Goal: Task Accomplishment & Management: Use online tool/utility

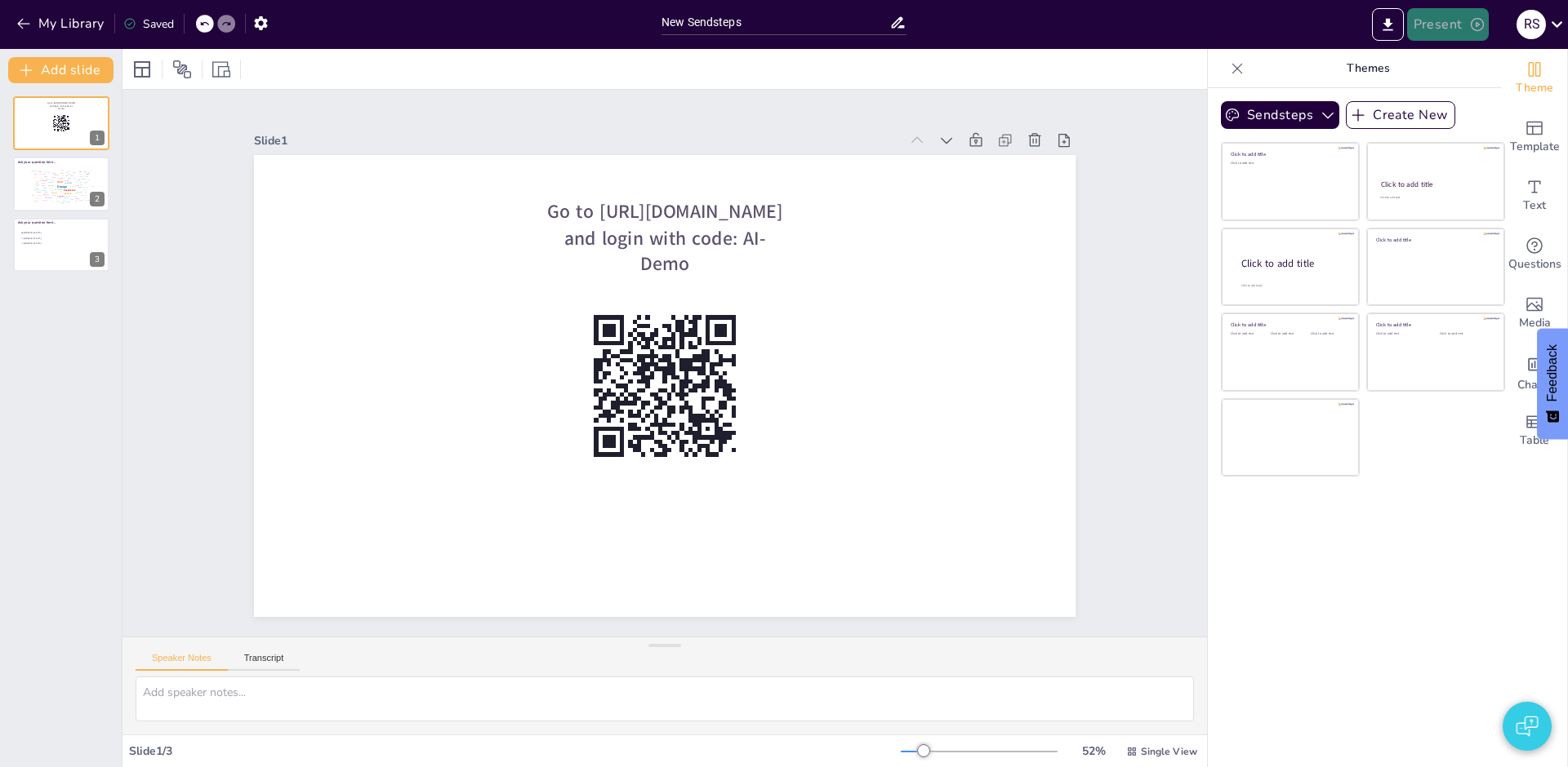
click at [1443, 37] on button "Present" at bounding box center [1448, 25] width 82 height 33
click at [1433, 96] on li "Play presentation" at bounding box center [1473, 101] width 130 height 26
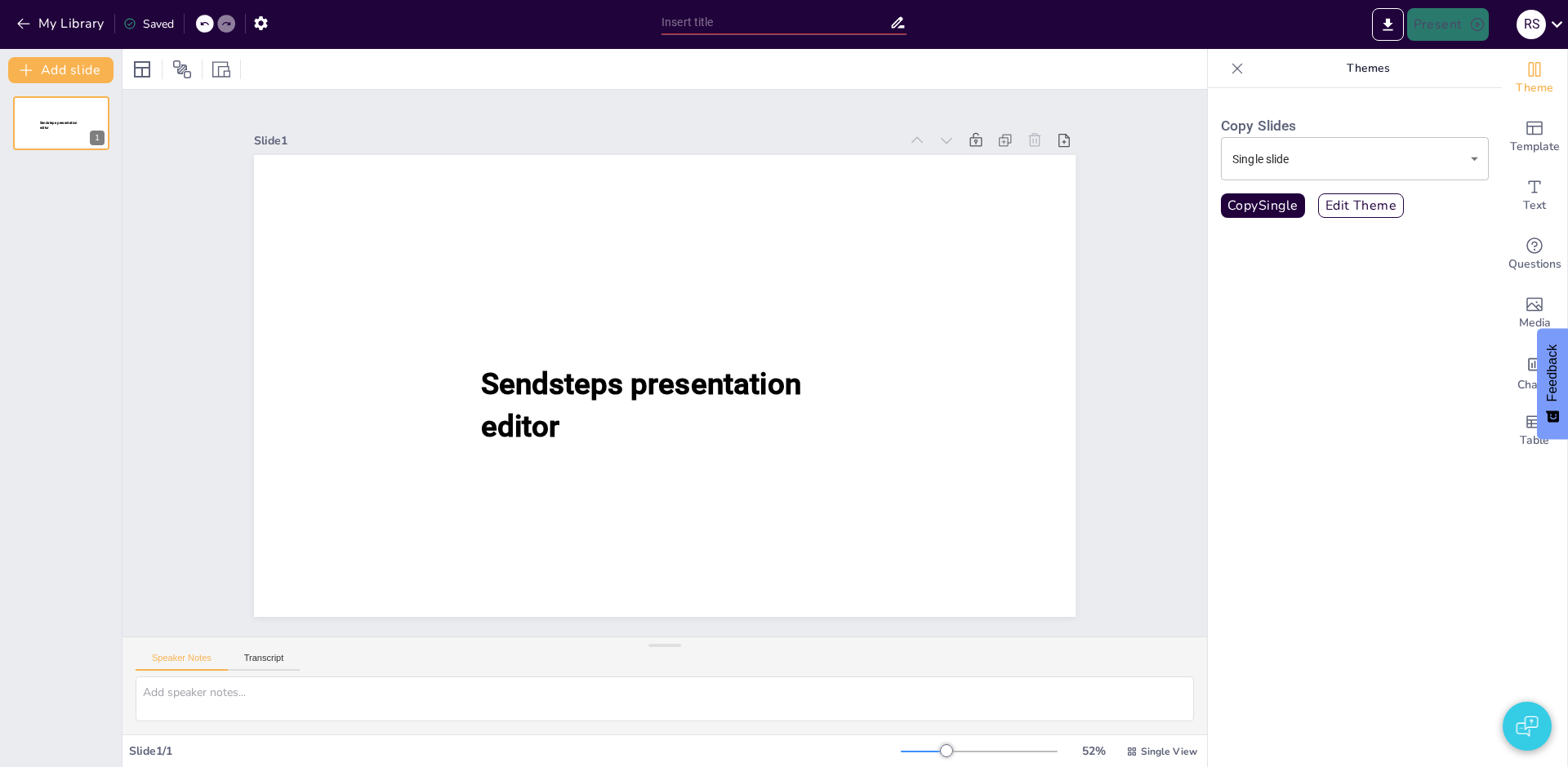
type input "New Sendsteps"
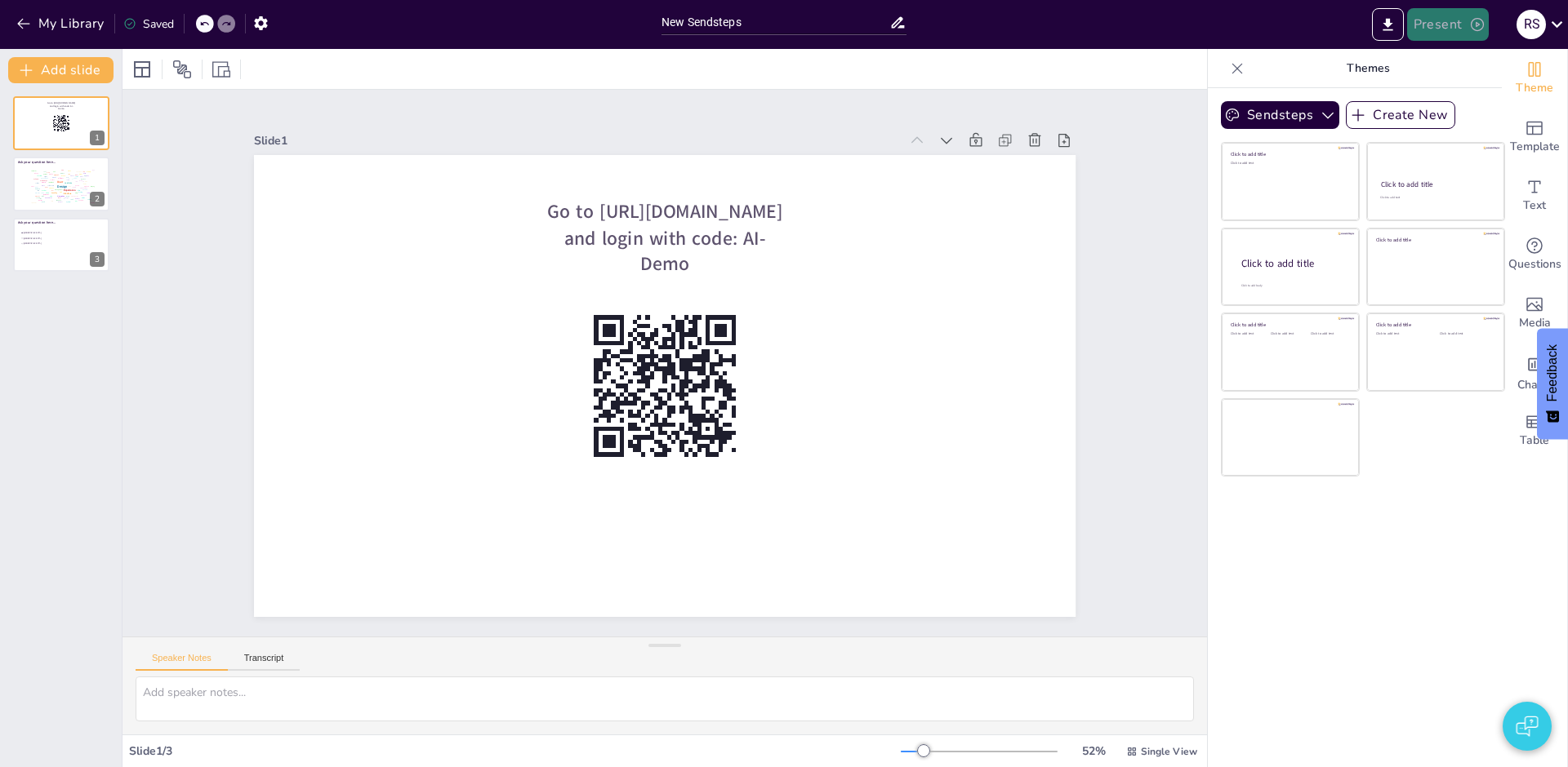
click at [1443, 31] on button "Present" at bounding box center [1448, 25] width 82 height 33
click at [1439, 65] on li "Preview presentation" at bounding box center [1473, 60] width 130 height 26
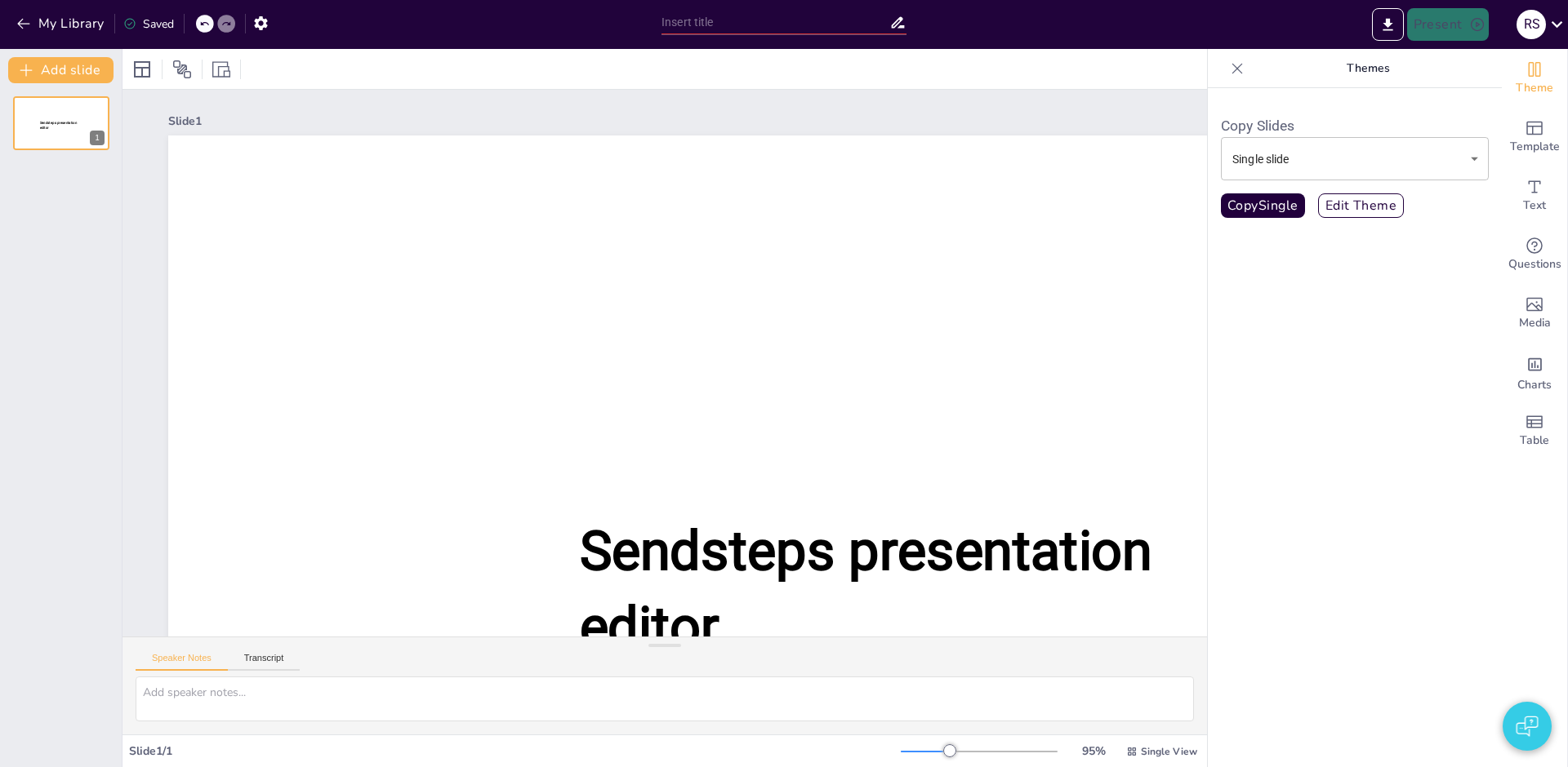
type input "New Sendsteps"
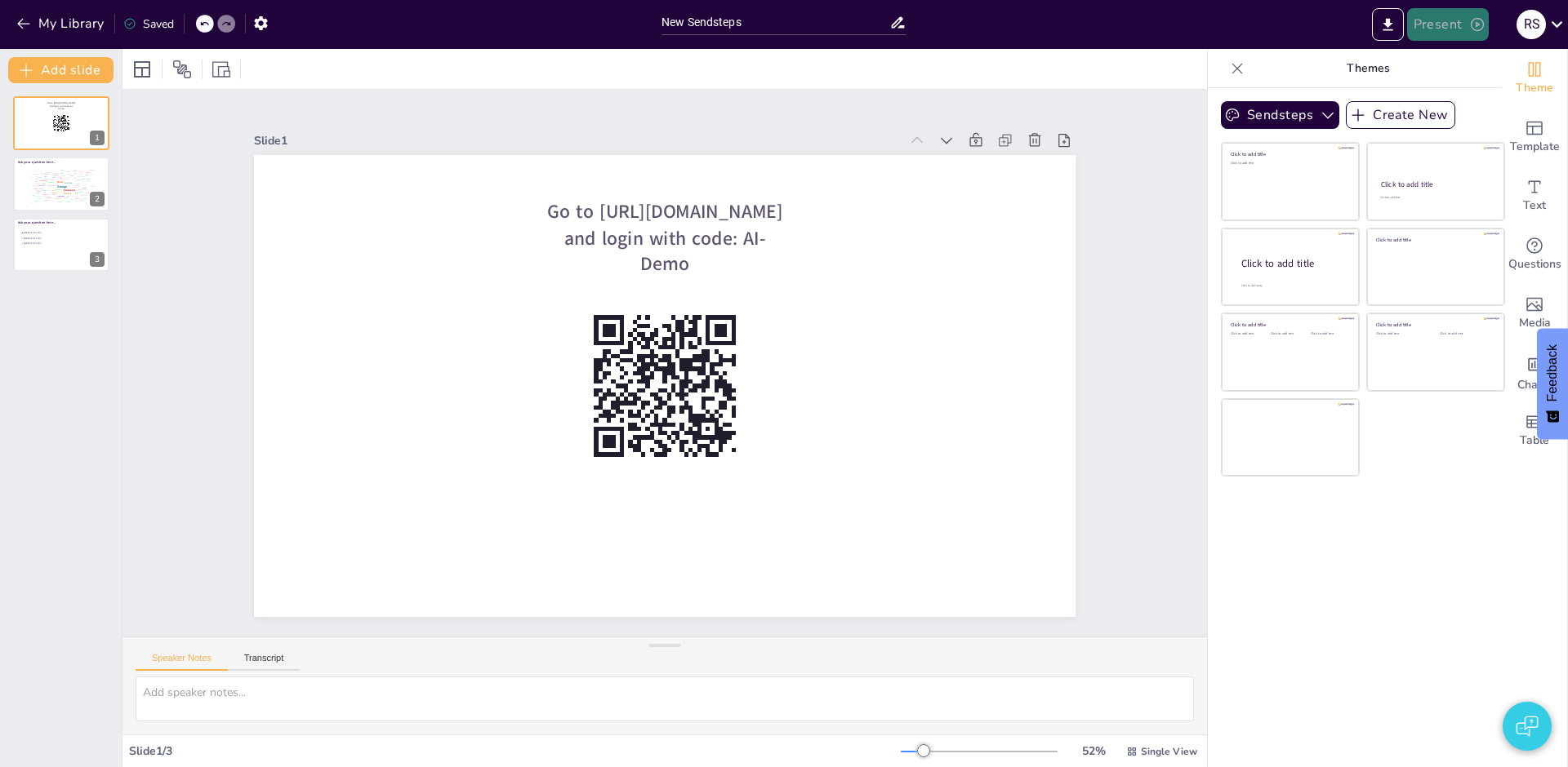
click at [1438, 31] on button "Present" at bounding box center [1448, 25] width 82 height 33
click at [1446, 58] on li "Preview presentation" at bounding box center [1473, 60] width 130 height 26
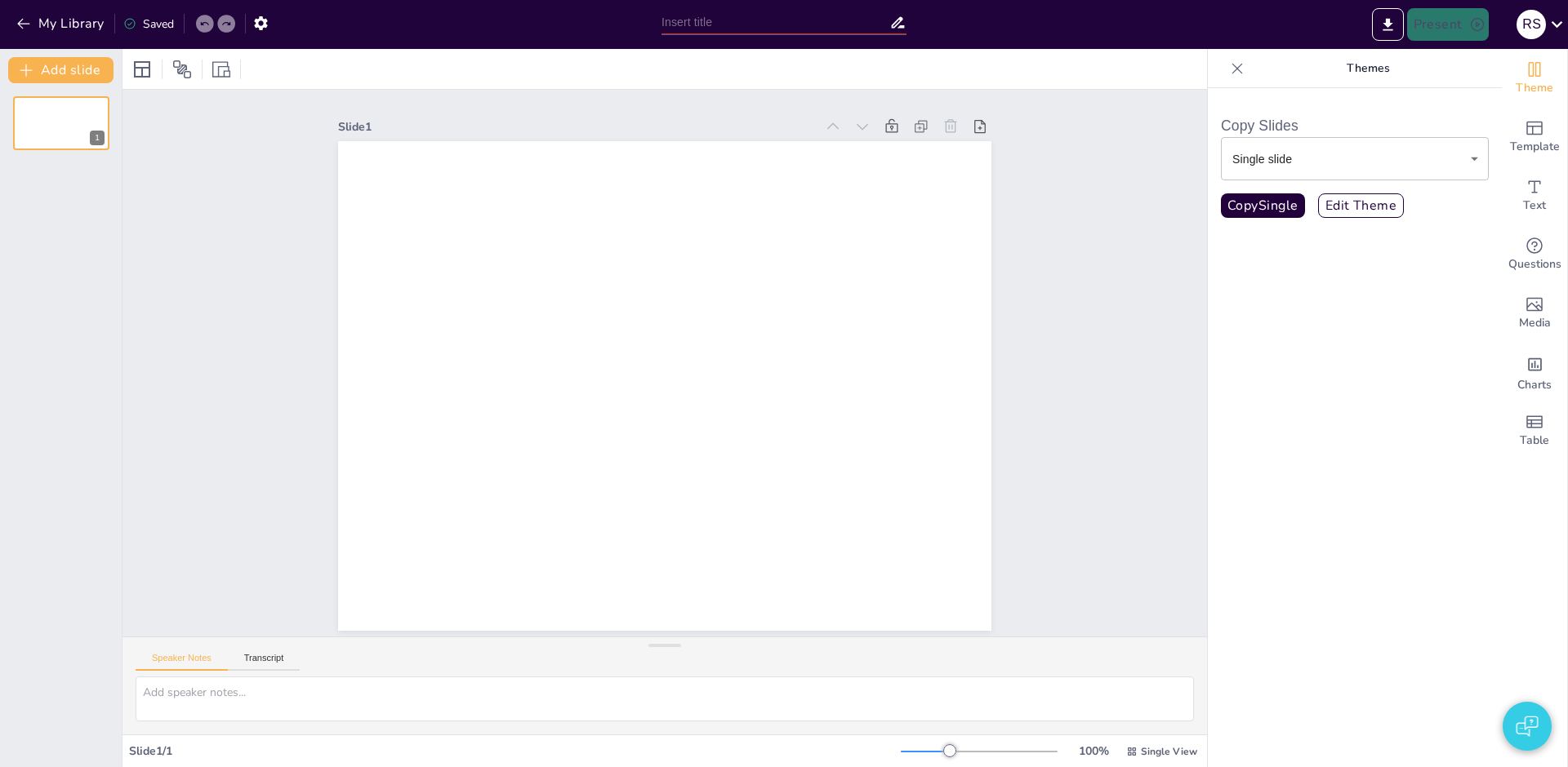
type input "New Sendsteps"
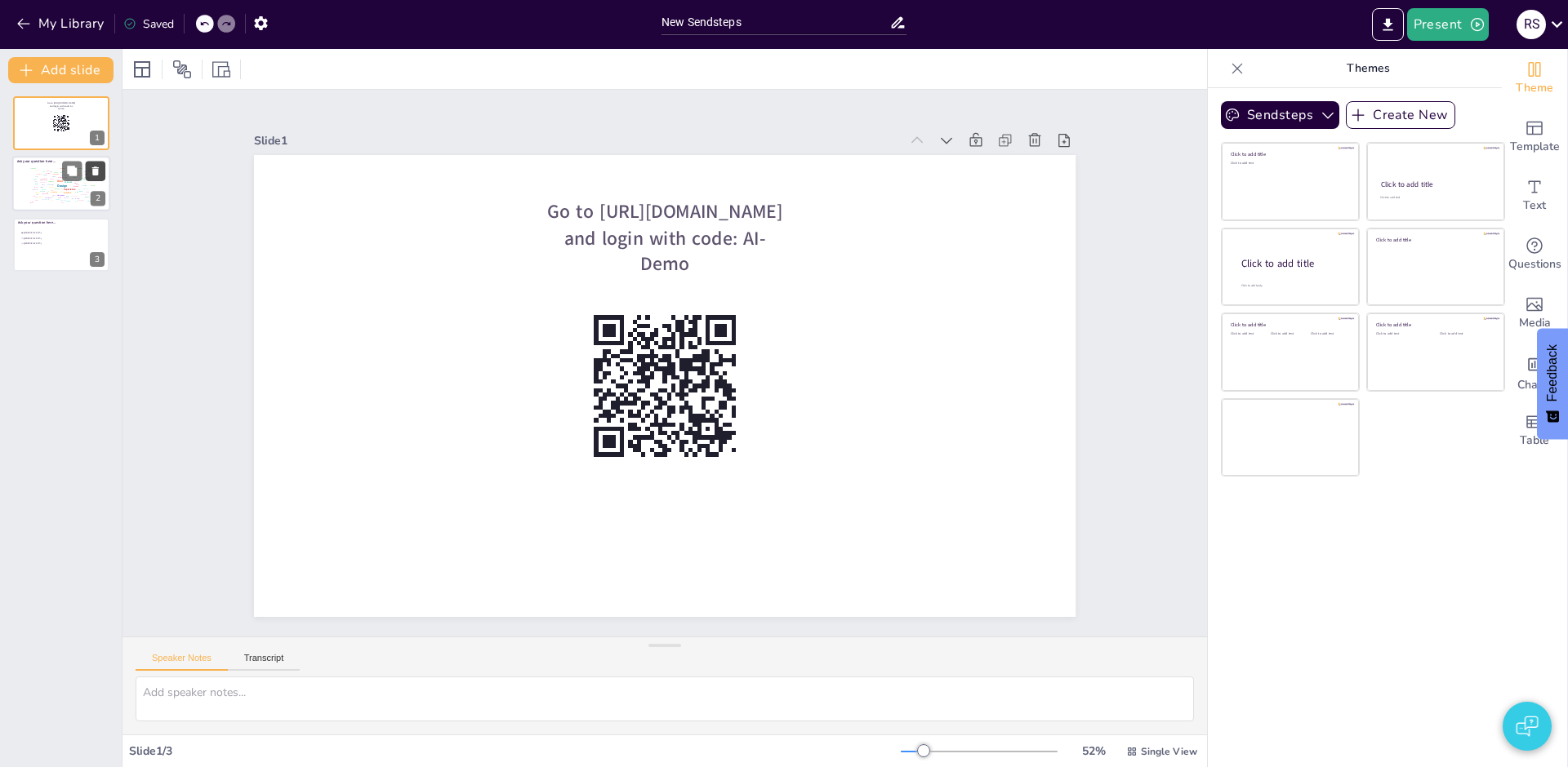
click at [94, 170] on icon at bounding box center [96, 172] width 7 height 9
click at [102, 167] on button at bounding box center [96, 172] width 20 height 20
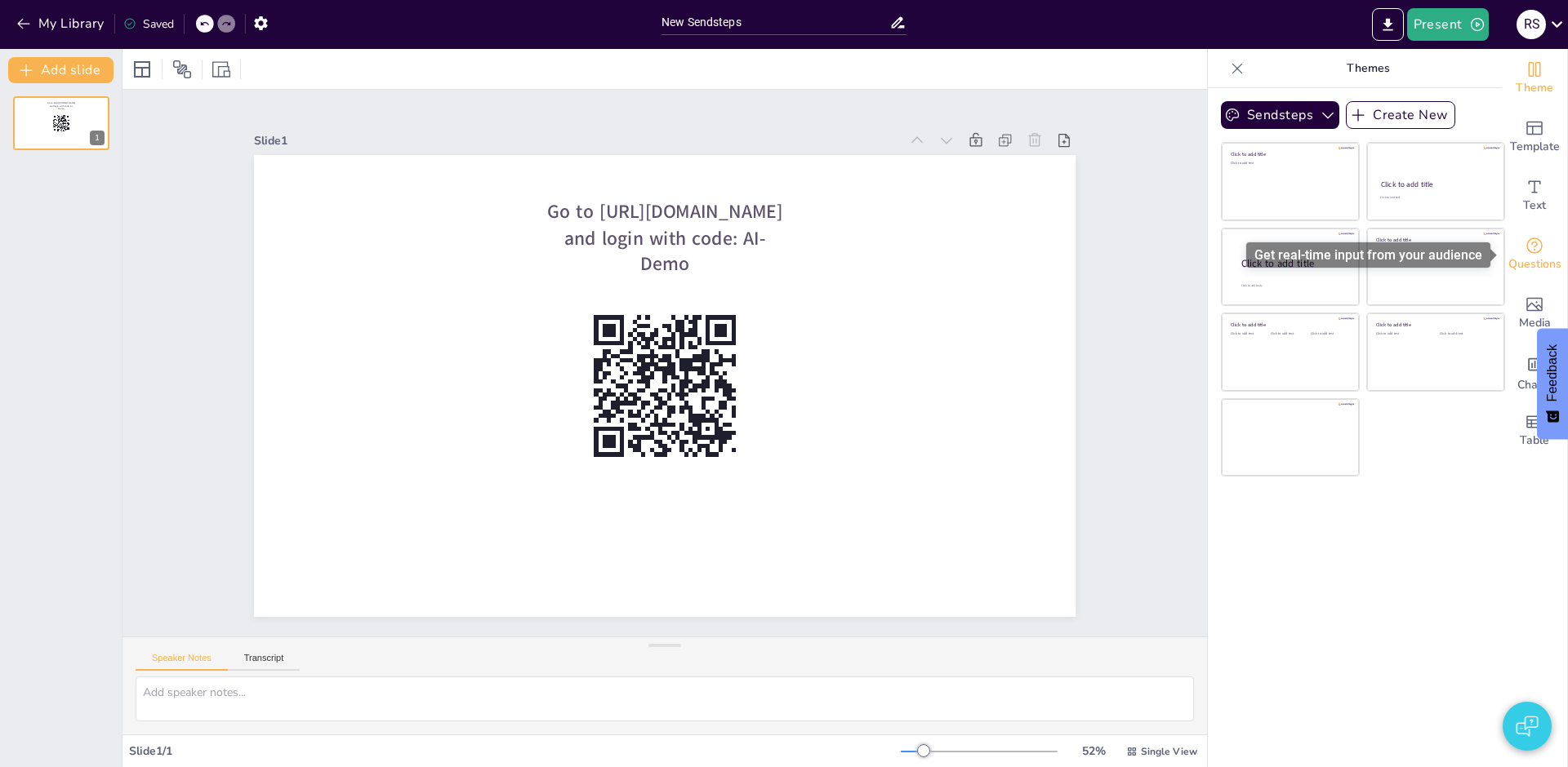
click at [1543, 250] on icon "Get real-time input from your audience" at bounding box center [1534, 246] width 20 height 20
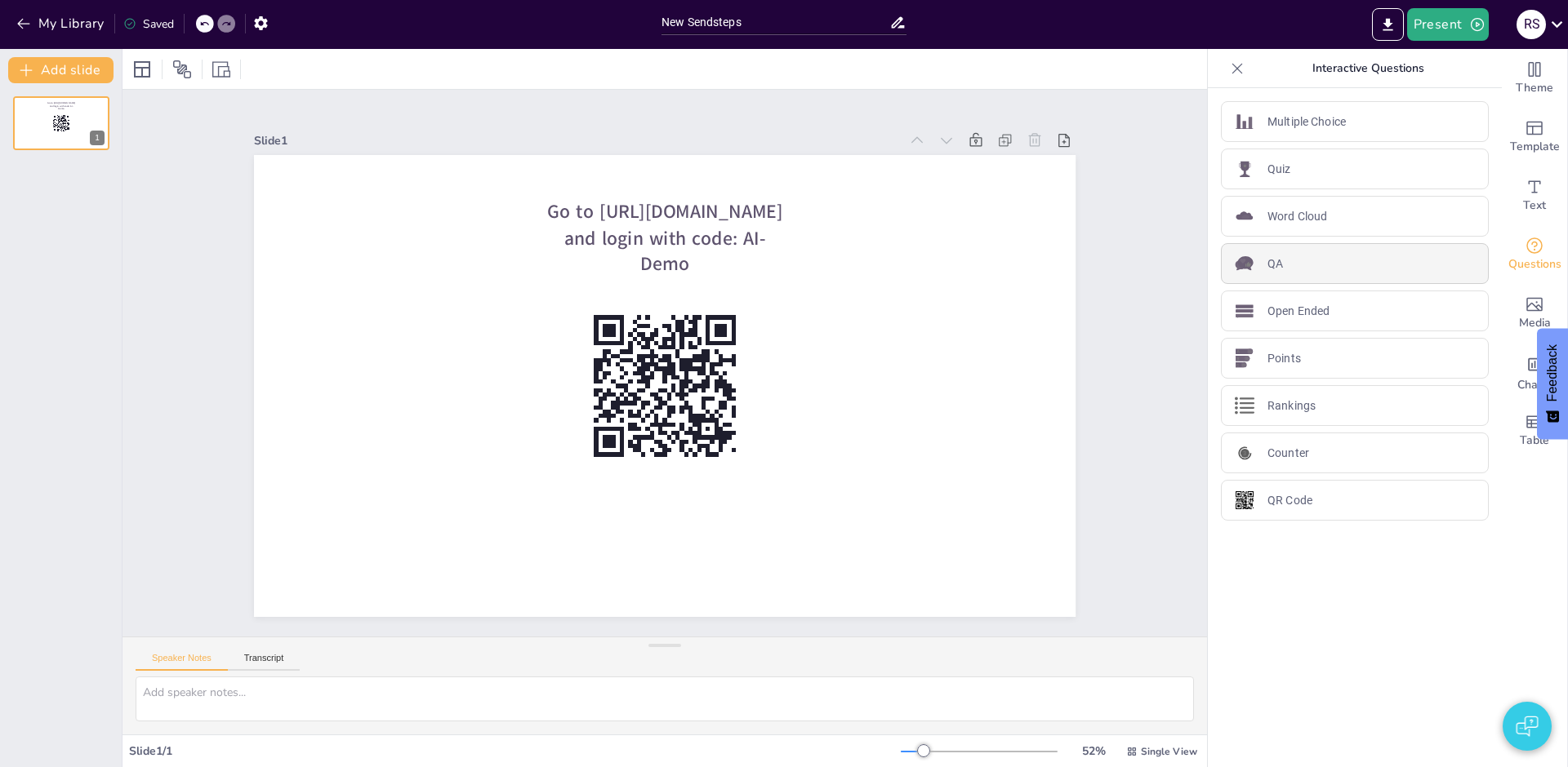
click at [1315, 264] on div "QA" at bounding box center [1354, 263] width 268 height 40
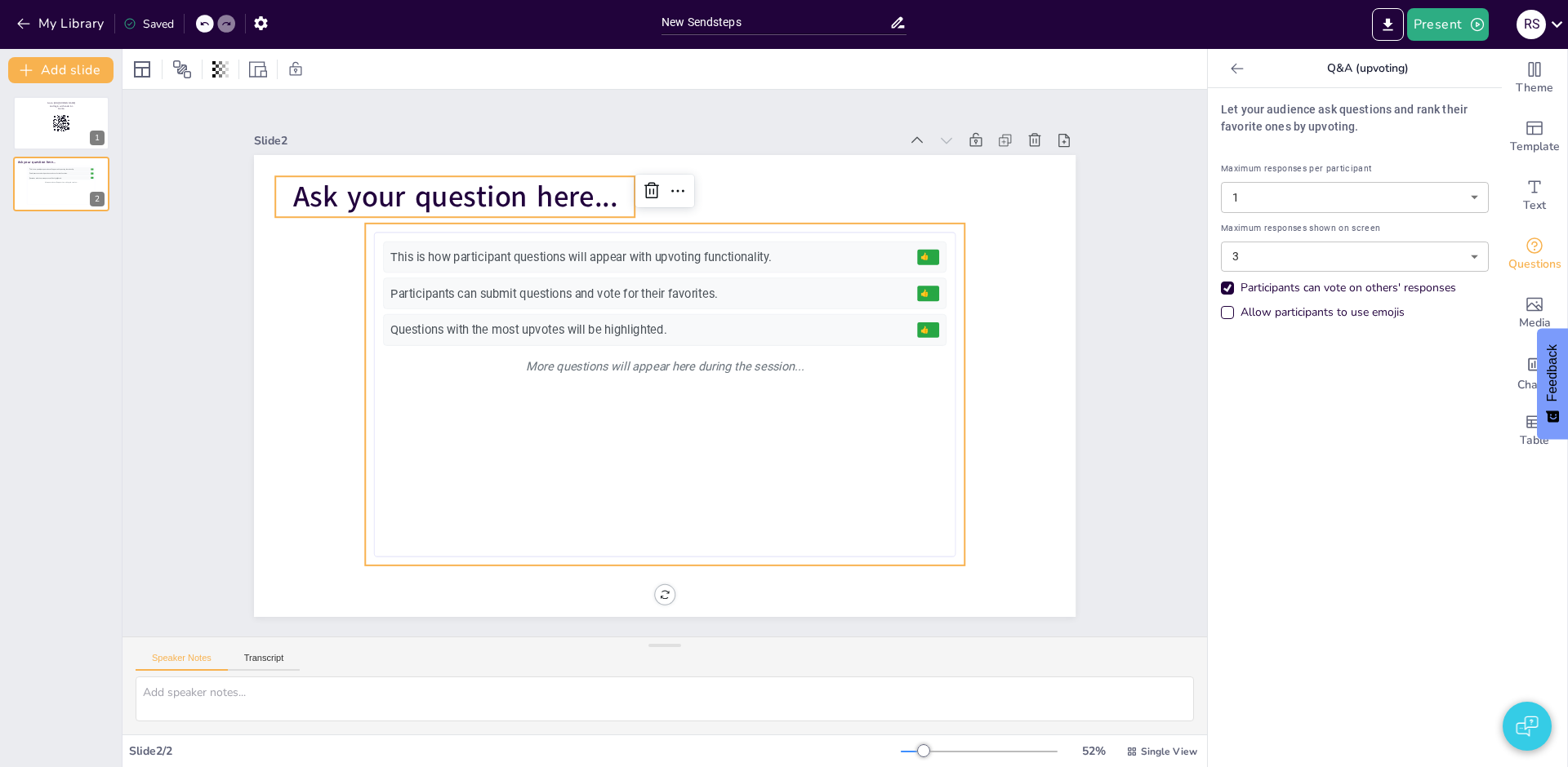
click at [350, 198] on span "Ask your question here..." at bounding box center [455, 197] width 324 height 40
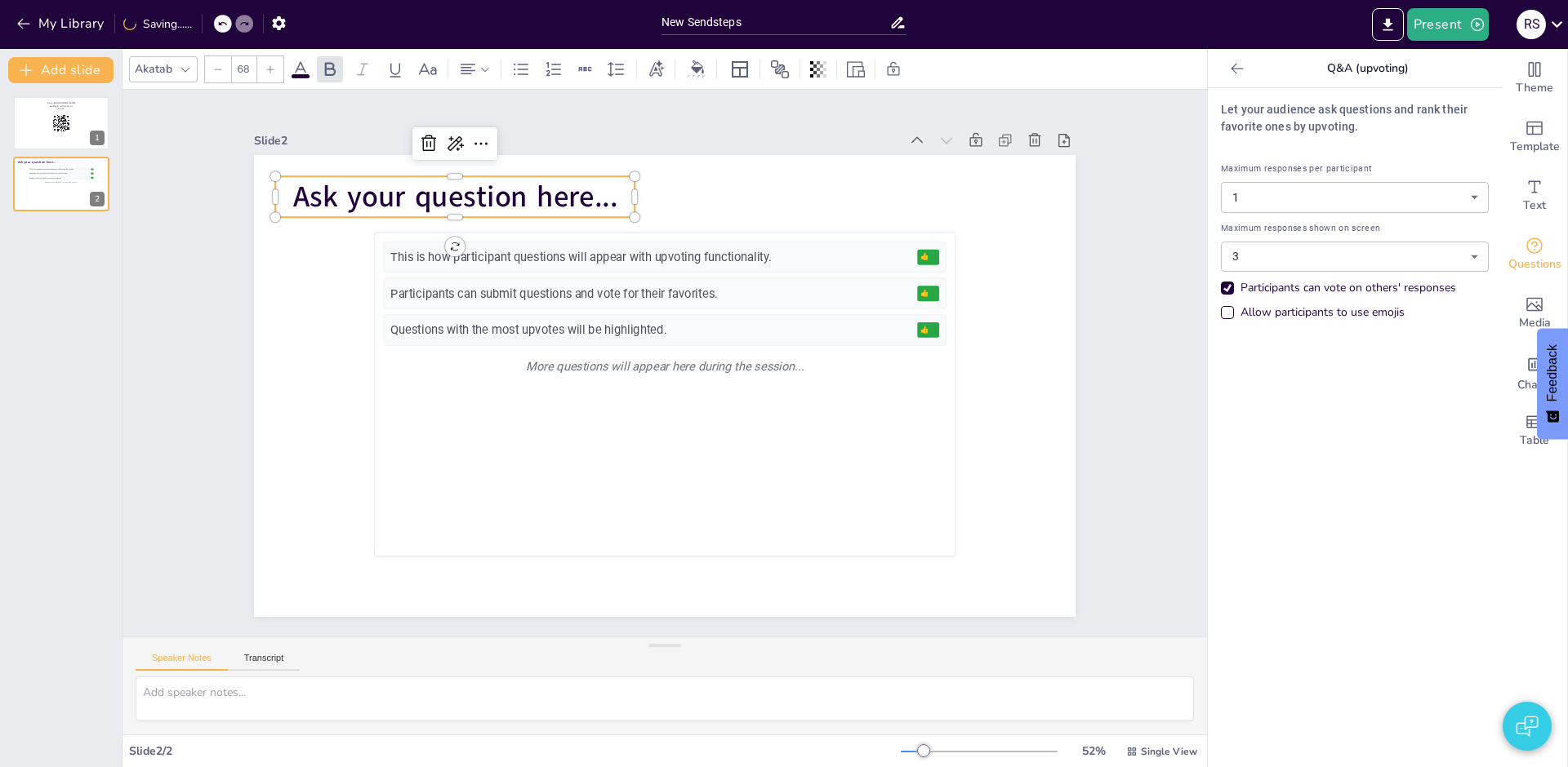
click at [350, 198] on span "Ask your question here..." at bounding box center [455, 197] width 324 height 40
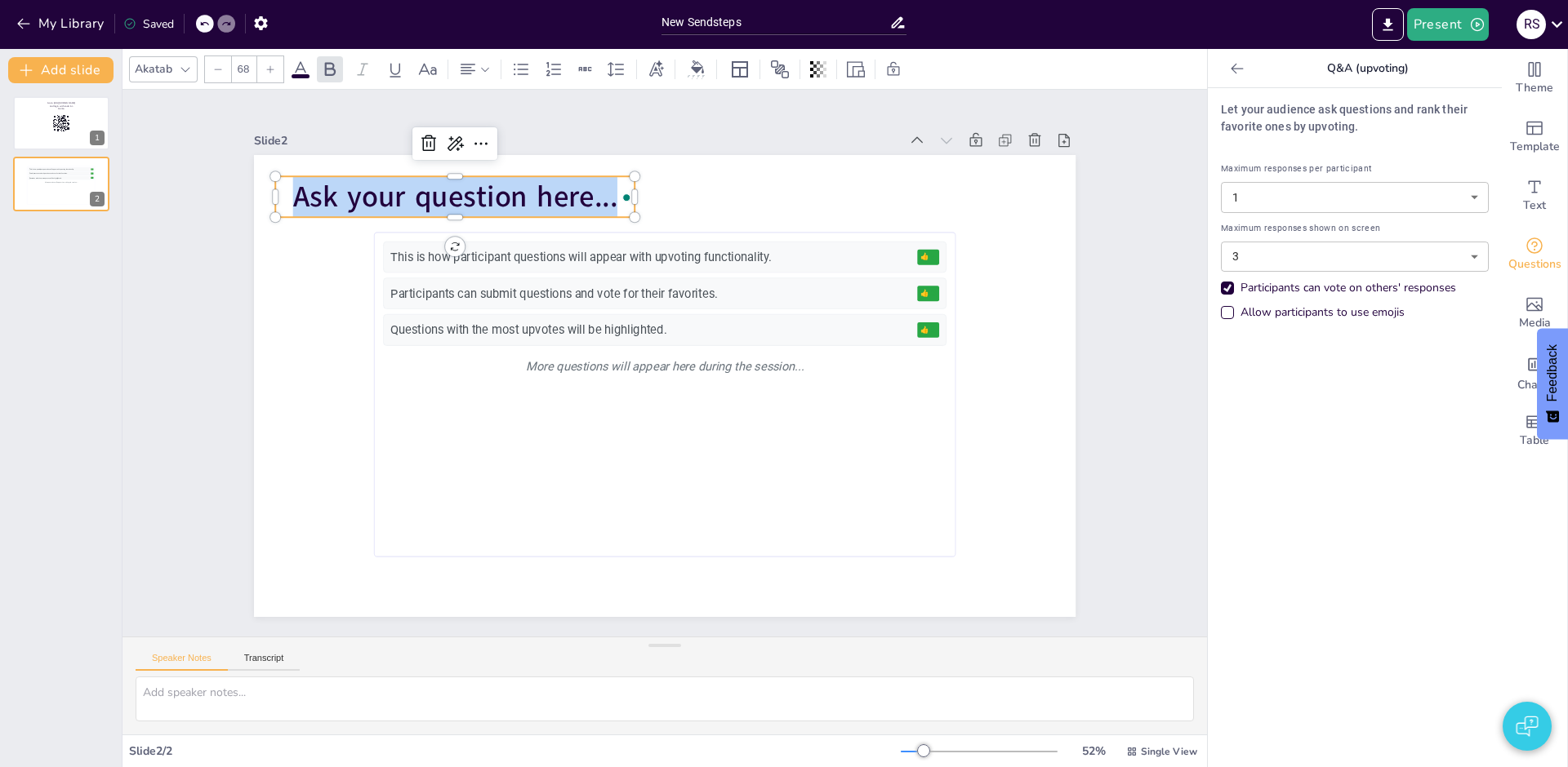
click at [350, 198] on span "Ask your question here..." at bounding box center [455, 197] width 324 height 40
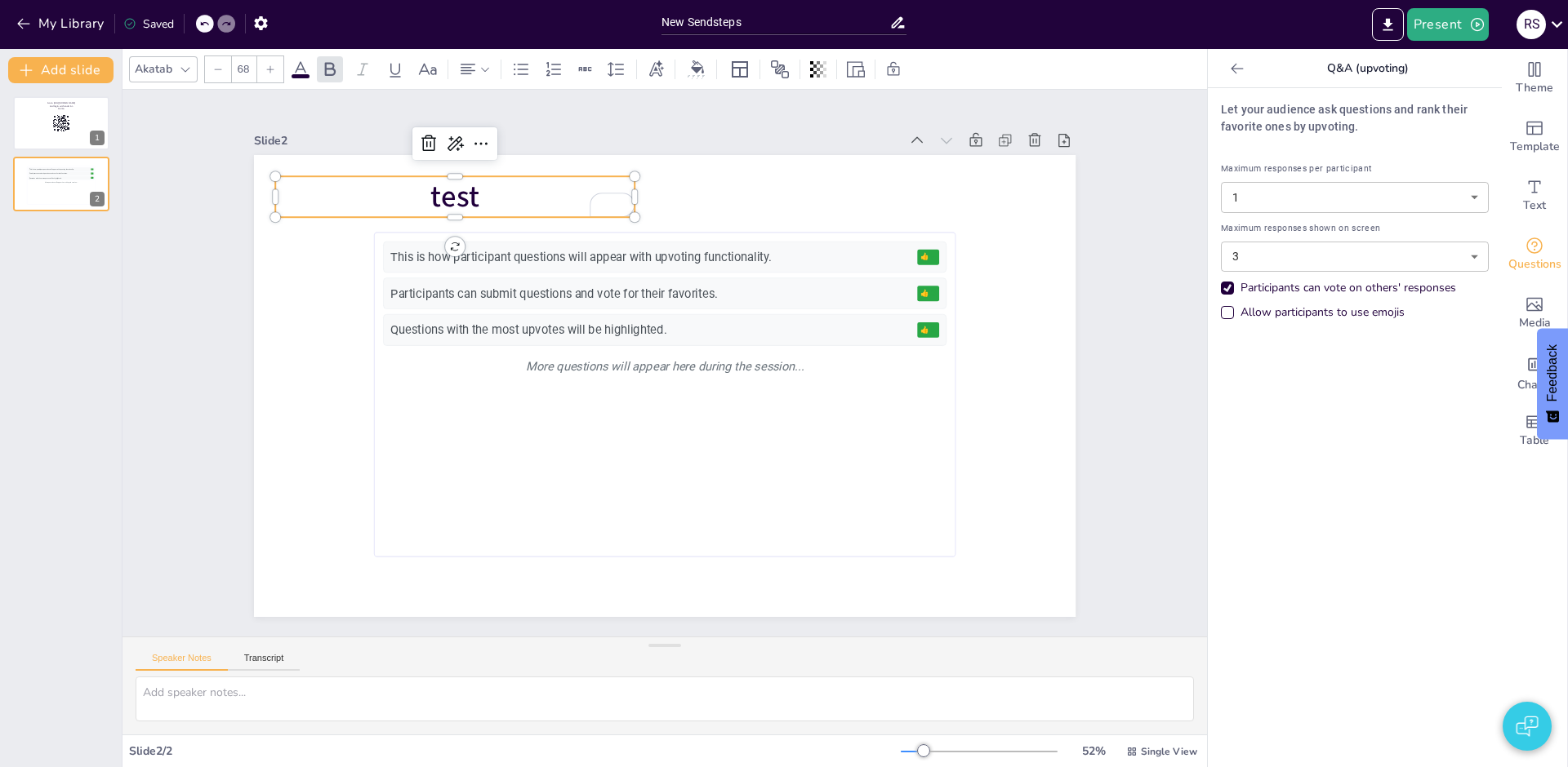
click at [72, 285] on div "Go to [URL][DOMAIN_NAME] and login with code: AI-Demo 1 This is how participant…" at bounding box center [60, 425] width 121 height 684
click at [1372, 200] on body "My Library Saved New Sendsteps Present R S Document fonts Akatab Recently used …" at bounding box center [784, 384] width 1568 height 767
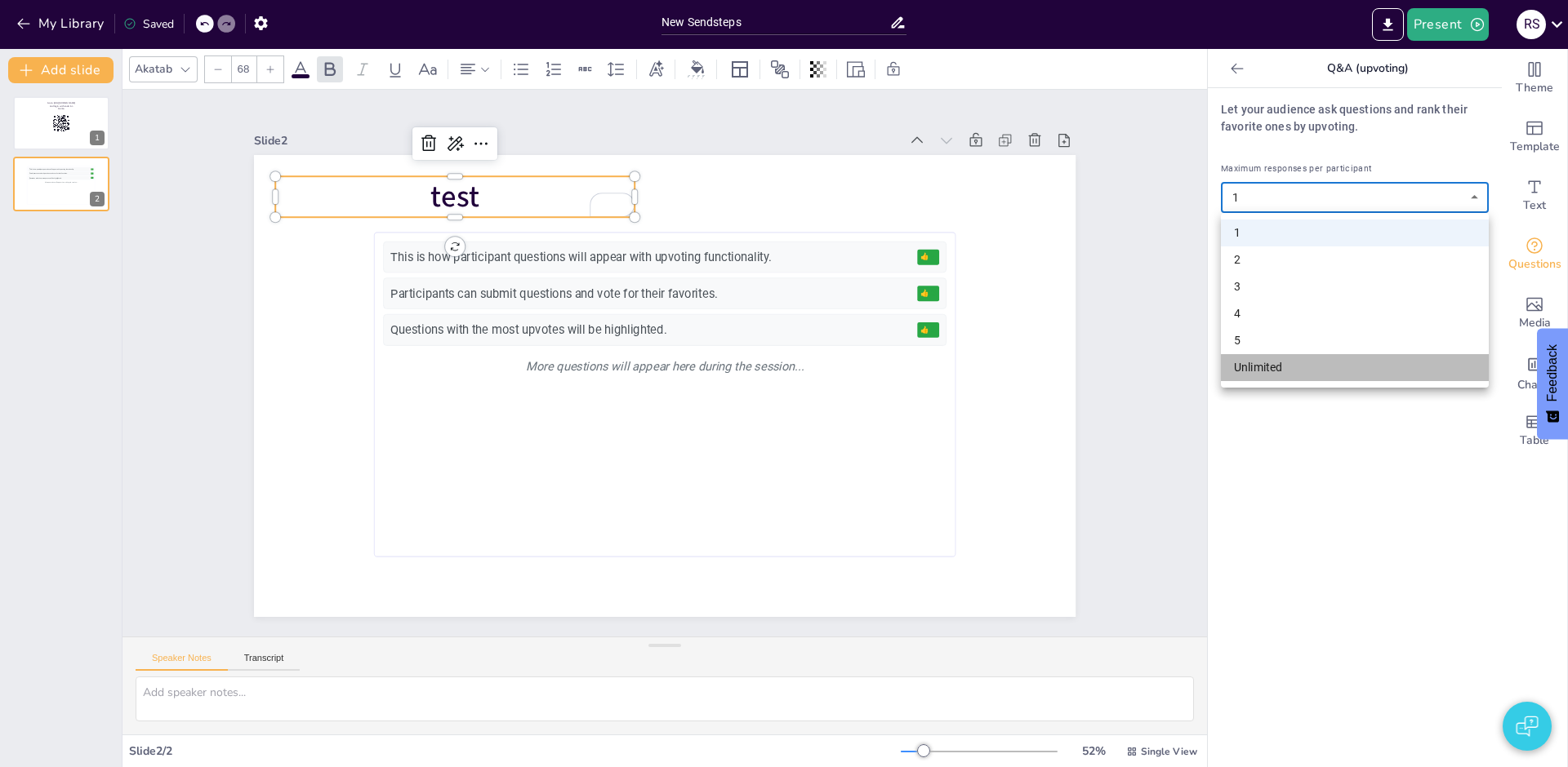
click at [1354, 365] on li "Unlimited" at bounding box center [1354, 367] width 268 height 27
type input "unlimited"
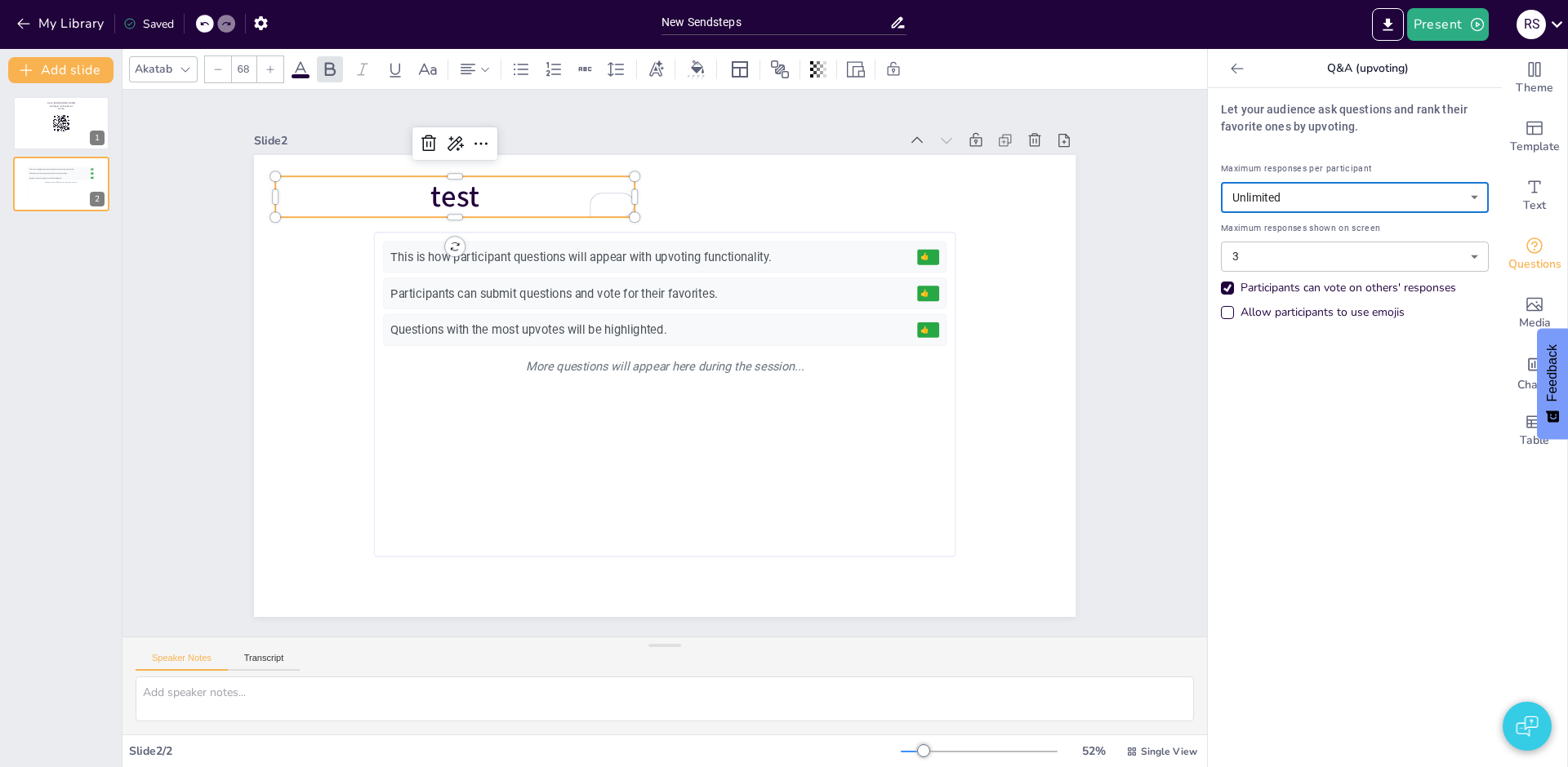
click at [1377, 417] on div "Let your audience ask questions and rank their favorite ones by upvoting. Maxim…" at bounding box center [1354, 427] width 294 height 679
click at [1471, 255] on body "My Library Saved New Sendsteps Present R S Document fonts Akatab Recently used …" at bounding box center [784, 384] width 1568 height 767
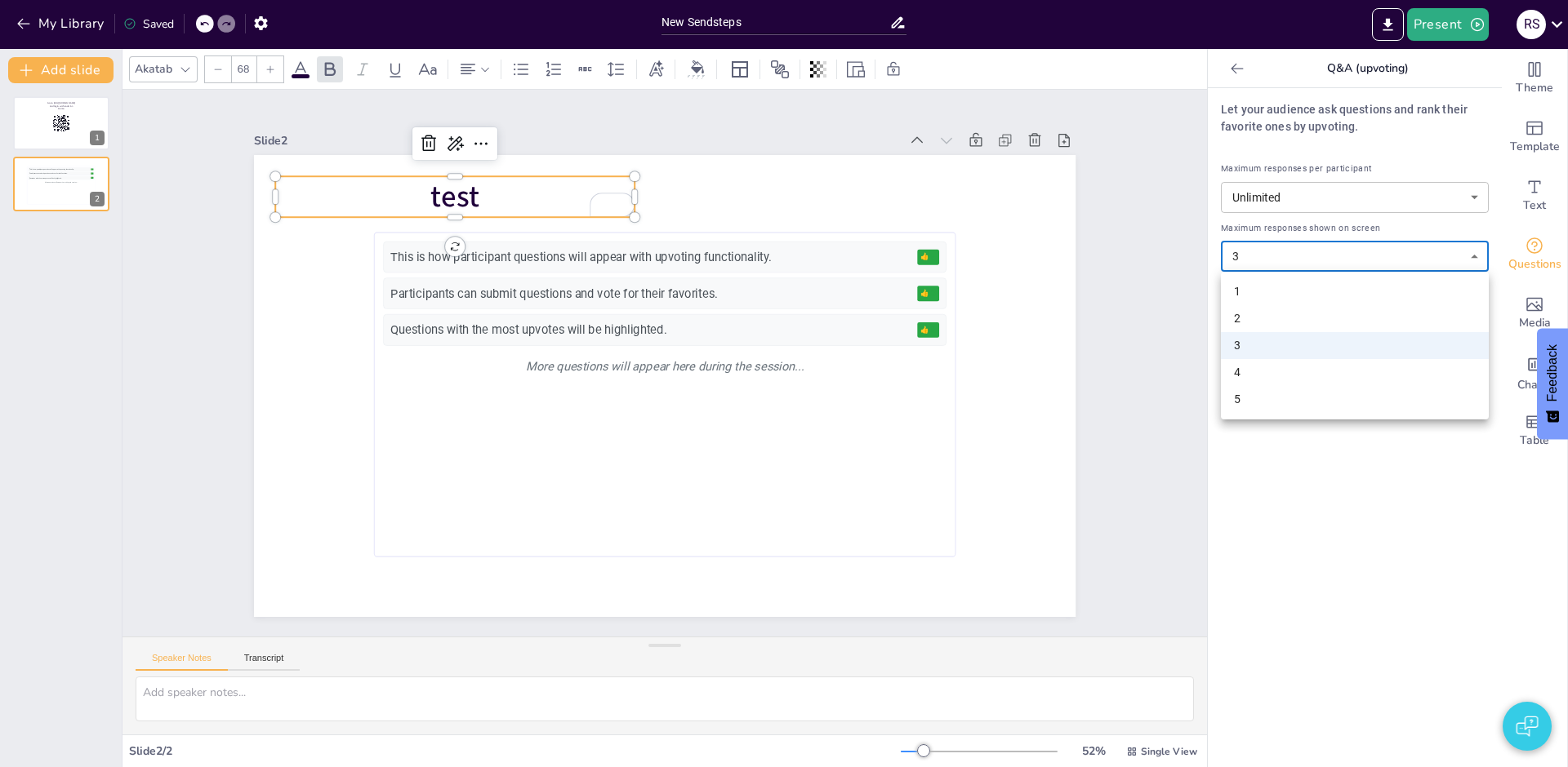
click at [1371, 398] on li "5" at bounding box center [1354, 399] width 268 height 27
type input "5"
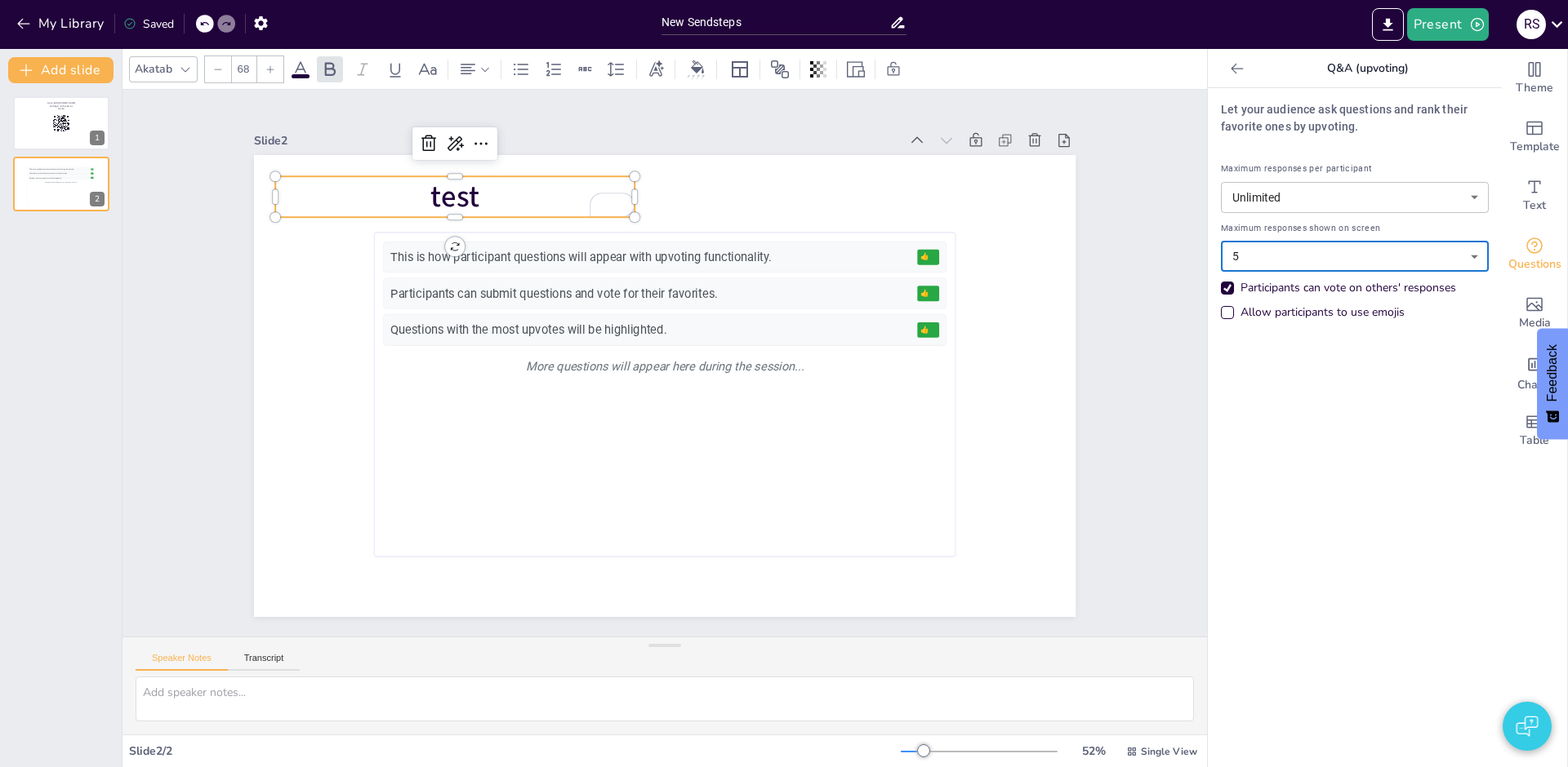
click at [1381, 404] on div "Let your audience ask questions and rank their favorite ones by upvoting. Maxim…" at bounding box center [1354, 427] width 294 height 679
click at [40, 309] on div "Go to [URL][DOMAIN_NAME] and login with code: AI-Demo 1 This is how participant…" at bounding box center [60, 425] width 121 height 684
click at [1431, 29] on button "Present" at bounding box center [1448, 25] width 82 height 33
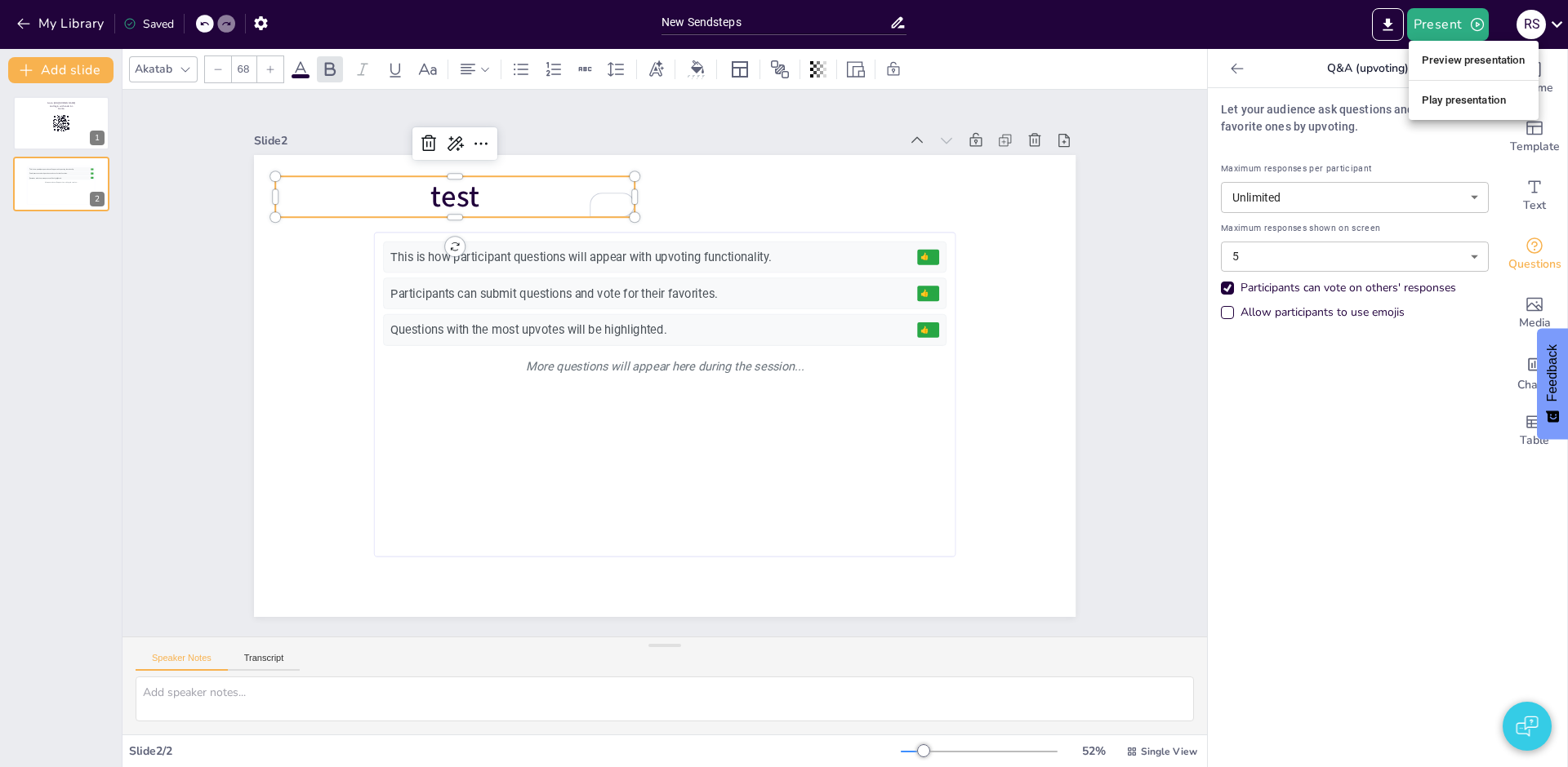
click at [1440, 106] on li "Play presentation" at bounding box center [1473, 101] width 130 height 26
